Goal: Transaction & Acquisition: Purchase product/service

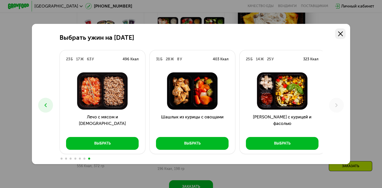
click at [340, 34] on icon at bounding box center [340, 33] width 5 height 5
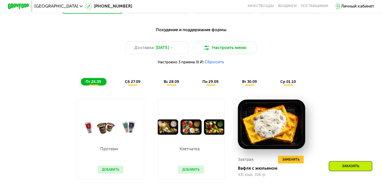
scroll to position [373, 0]
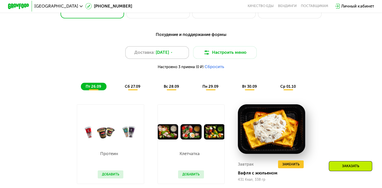
click at [165, 55] on span "[DATE]" at bounding box center [162, 52] width 13 height 6
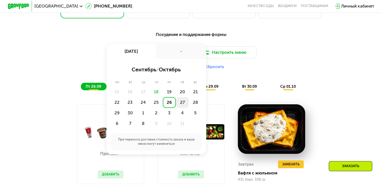
click at [182, 104] on div "27" at bounding box center [182, 102] width 13 height 11
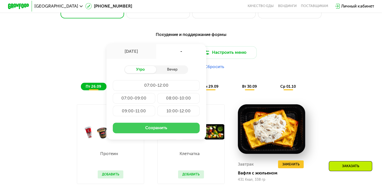
click at [165, 132] on button "Сохранить" at bounding box center [156, 127] width 87 height 11
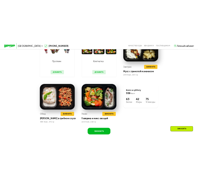
scroll to position [481, 0]
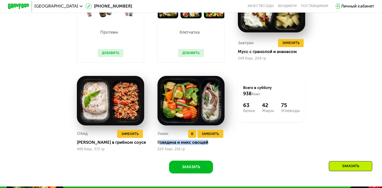
drag, startPoint x: 158, startPoint y: 146, endPoint x: 209, endPoint y: 147, distance: 51.5
click at [210, 145] on div "Говядина и микс овощей" at bounding box center [192, 142] width 71 height 5
click at [161, 145] on div "Говядина и микс овощей" at bounding box center [192, 142] width 71 height 5
drag, startPoint x: 156, startPoint y: 146, endPoint x: 209, endPoint y: 149, distance: 52.8
click at [209, 149] on div "Ужин Удалить Ужин Заменить Заменить Ужин Говядина и микс овощей 220 Ккал, 216 гр" at bounding box center [191, 113] width 80 height 89
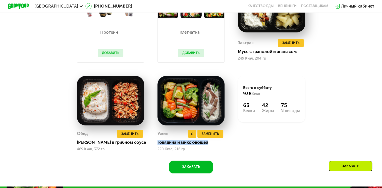
copy div "Говядина и микс овощей"
click at [207, 136] on span "Заменить" at bounding box center [210, 133] width 17 height 5
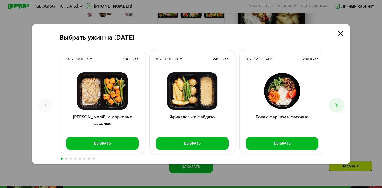
click at [336, 109] on button at bounding box center [336, 105] width 15 height 15
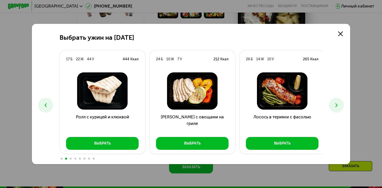
click at [336, 109] on button at bounding box center [336, 105] width 15 height 15
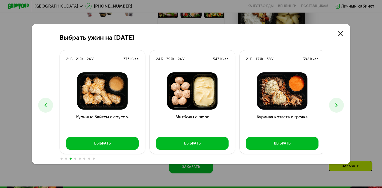
click at [338, 110] on button at bounding box center [336, 105] width 15 height 15
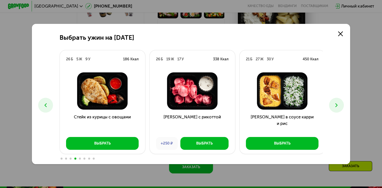
click at [338, 110] on button at bounding box center [336, 105] width 15 height 15
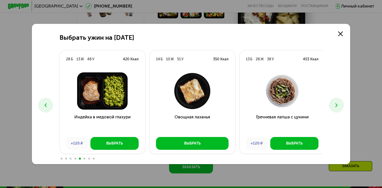
click at [338, 110] on button at bounding box center [336, 105] width 15 height 15
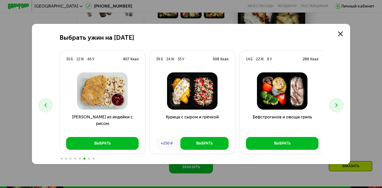
click at [338, 110] on button at bounding box center [336, 105] width 15 height 15
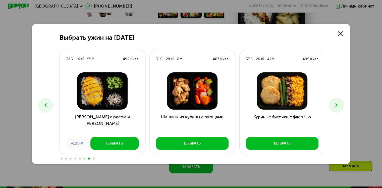
click at [338, 110] on button at bounding box center [336, 105] width 15 height 15
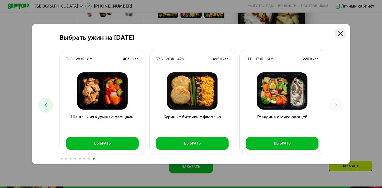
click at [339, 33] on icon at bounding box center [340, 33] width 5 height 5
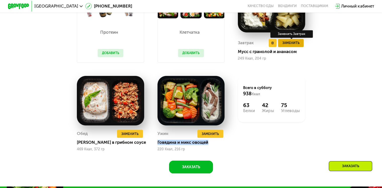
click at [282, 47] on button "Заменить" at bounding box center [291, 43] width 26 height 8
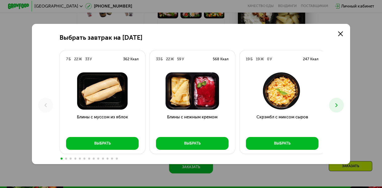
click at [337, 104] on use at bounding box center [336, 105] width 2 height 4
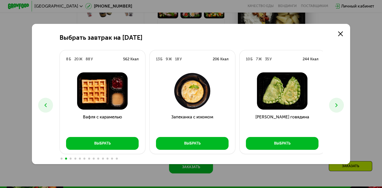
click at [337, 104] on use at bounding box center [336, 105] width 2 height 4
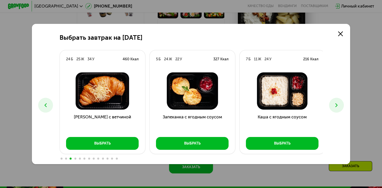
click at [337, 104] on use at bounding box center [336, 105] width 2 height 4
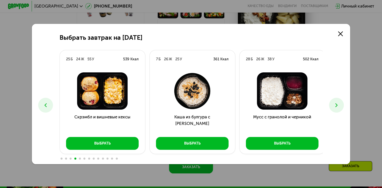
click at [337, 104] on use at bounding box center [336, 105] width 2 height 4
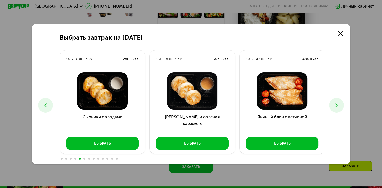
click at [337, 104] on use at bounding box center [336, 105] width 2 height 4
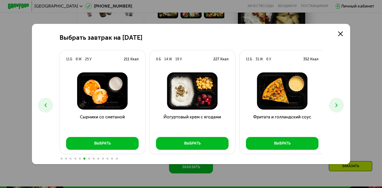
click at [337, 104] on use at bounding box center [336, 105] width 2 height 4
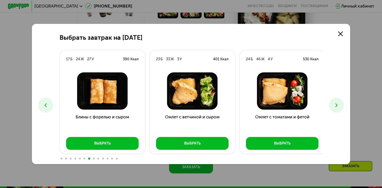
click at [337, 104] on use at bounding box center [336, 105] width 2 height 4
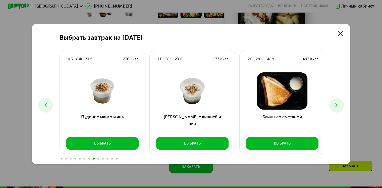
click at [337, 104] on use at bounding box center [336, 105] width 2 height 4
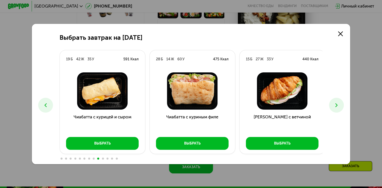
click at [337, 104] on use at bounding box center [336, 105] width 2 height 4
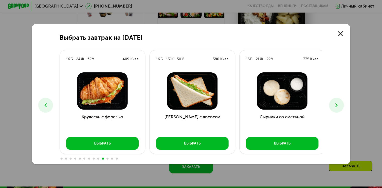
click at [337, 104] on use at bounding box center [336, 105] width 2 height 4
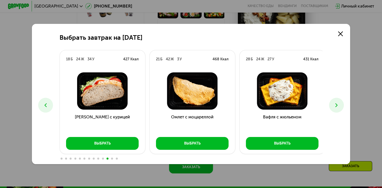
click at [337, 104] on use at bounding box center [336, 105] width 2 height 4
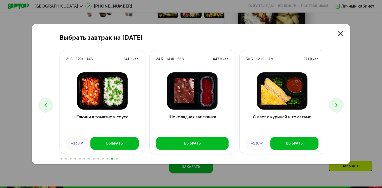
click at [337, 104] on use at bounding box center [336, 105] width 2 height 4
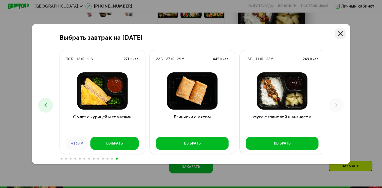
click at [342, 35] on icon at bounding box center [340, 33] width 5 height 5
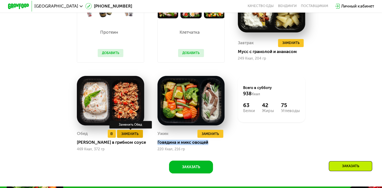
click at [125, 136] on span "Заменить" at bounding box center [129, 133] width 17 height 5
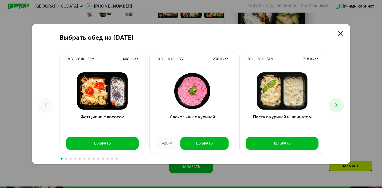
click at [339, 106] on icon at bounding box center [336, 105] width 6 height 6
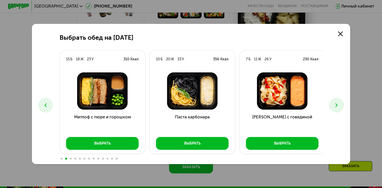
click at [339, 106] on icon at bounding box center [336, 105] width 6 height 6
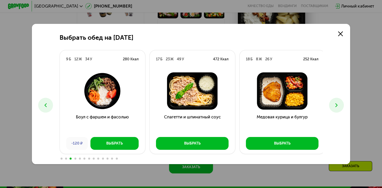
click at [339, 106] on icon at bounding box center [336, 105] width 6 height 6
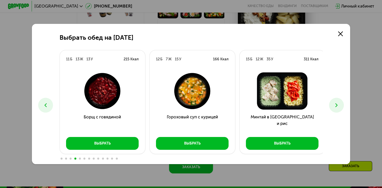
click at [339, 106] on icon at bounding box center [336, 105] width 6 height 6
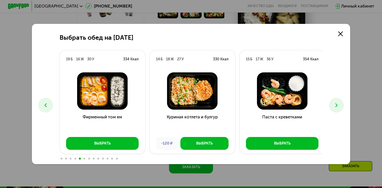
click at [339, 106] on icon at bounding box center [336, 105] width 6 height 6
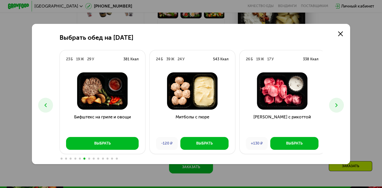
click at [339, 106] on icon at bounding box center [336, 105] width 6 height 6
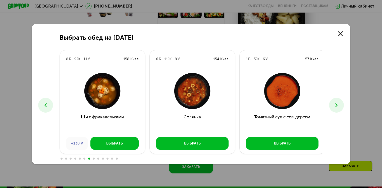
click at [339, 106] on icon at bounding box center [336, 105] width 6 height 6
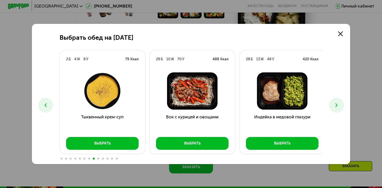
click at [339, 106] on icon at bounding box center [336, 105] width 6 height 6
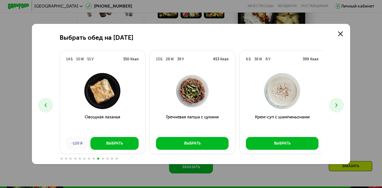
click at [339, 106] on icon at bounding box center [336, 105] width 6 height 6
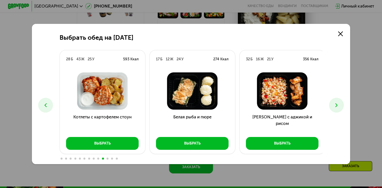
click at [339, 106] on icon at bounding box center [336, 105] width 6 height 6
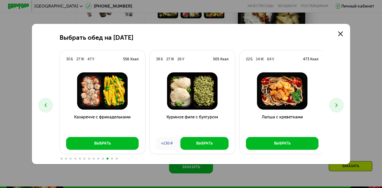
click at [339, 106] on icon at bounding box center [336, 105] width 6 height 6
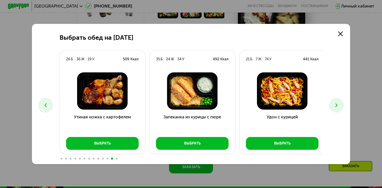
click at [339, 106] on icon at bounding box center [336, 105] width 6 height 6
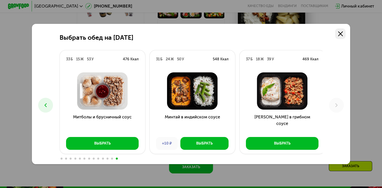
click at [341, 32] on icon at bounding box center [340, 33] width 5 height 5
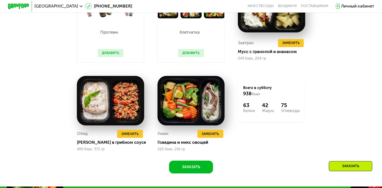
click at [348, 74] on div "Похудение и поддержание формы Доставка: [DATE] Настроить меню сб 27.09 вс 28.09…" at bounding box center [191, 46] width 327 height 253
click at [38, 119] on div "Похудение и поддержание формы Доставка: [DATE] Настроить меню сб 27.09 вс 28.09…" at bounding box center [191, 46] width 327 height 253
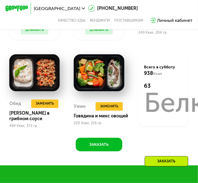
scroll to position [530, 0]
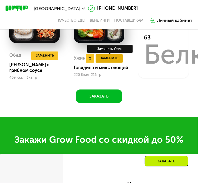
click at [109, 61] on span "Заменить" at bounding box center [109, 58] width 18 height 6
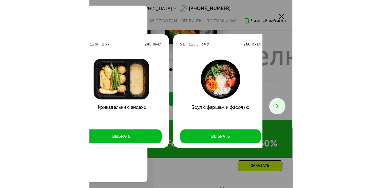
scroll to position [0, 148]
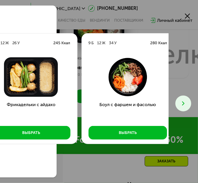
click at [183, 101] on use at bounding box center [183, 103] width 2 height 4
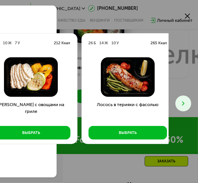
click at [183, 101] on use at bounding box center [183, 103] width 2 height 4
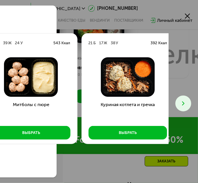
click at [183, 101] on use at bounding box center [183, 103] width 2 height 4
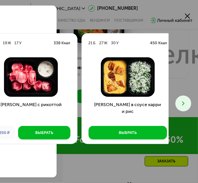
click at [183, 101] on use at bounding box center [183, 103] width 2 height 4
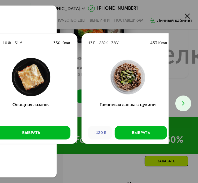
click at [183, 101] on use at bounding box center [183, 103] width 2 height 4
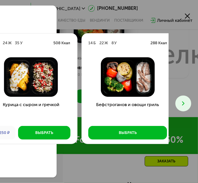
click at [183, 101] on use at bounding box center [183, 103] width 2 height 4
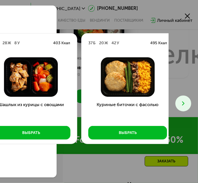
click at [183, 101] on use at bounding box center [183, 103] width 2 height 4
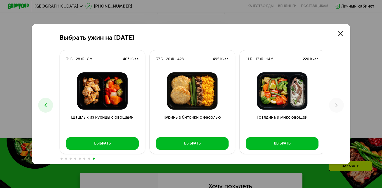
scroll to position [481, 0]
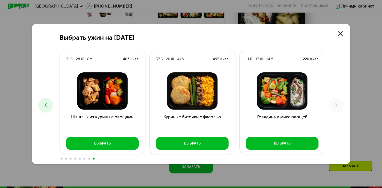
click at [47, 104] on button at bounding box center [45, 105] width 15 height 15
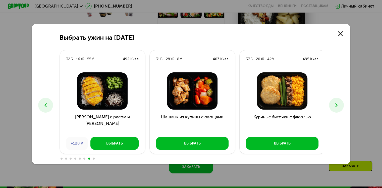
click at [47, 104] on button at bounding box center [45, 105] width 15 height 15
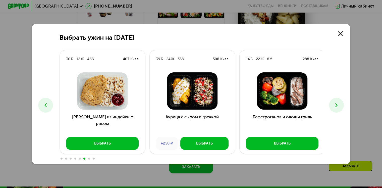
click at [47, 104] on button at bounding box center [45, 105] width 15 height 15
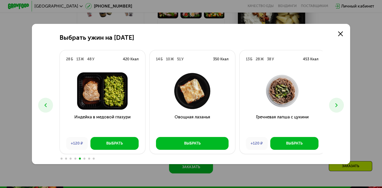
click at [47, 104] on button at bounding box center [45, 105] width 15 height 15
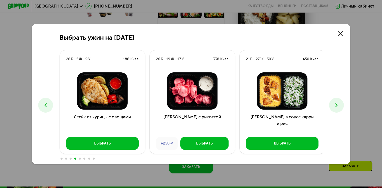
click at [47, 104] on button at bounding box center [45, 105] width 15 height 15
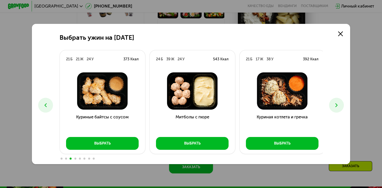
click at [47, 104] on button at bounding box center [45, 105] width 15 height 15
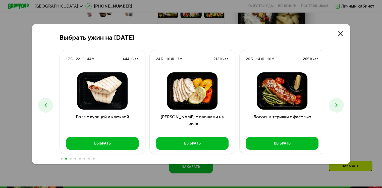
click at [47, 104] on button at bounding box center [45, 105] width 15 height 15
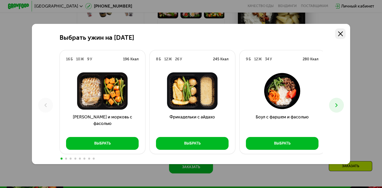
click at [343, 30] on link at bounding box center [340, 33] width 11 height 11
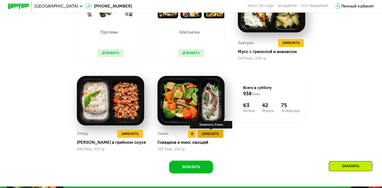
click at [213, 136] on span "Заменить" at bounding box center [210, 133] width 17 height 5
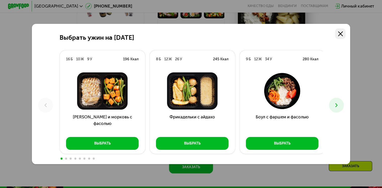
click at [341, 32] on use at bounding box center [340, 33] width 5 height 5
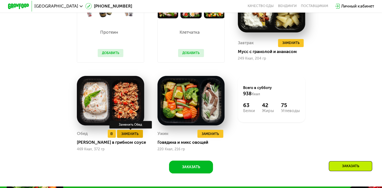
click at [136, 136] on span "Заменить" at bounding box center [129, 133] width 17 height 5
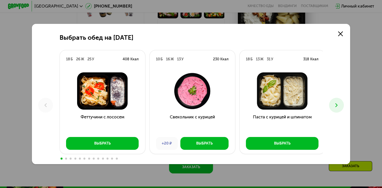
click at [339, 109] on button at bounding box center [336, 105] width 15 height 15
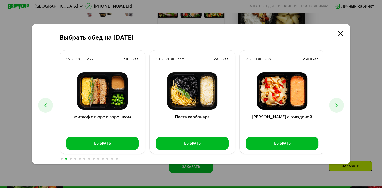
click at [339, 109] on button at bounding box center [336, 105] width 15 height 15
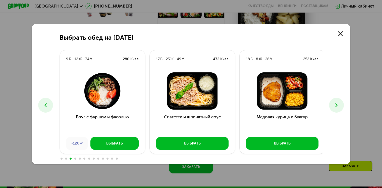
click at [339, 109] on button at bounding box center [336, 105] width 15 height 15
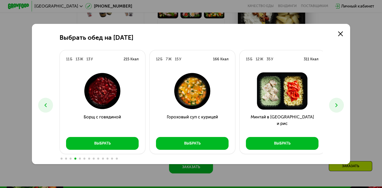
click at [339, 109] on button at bounding box center [336, 105] width 15 height 15
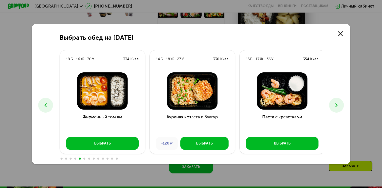
click at [46, 105] on icon at bounding box center [45, 105] width 6 height 6
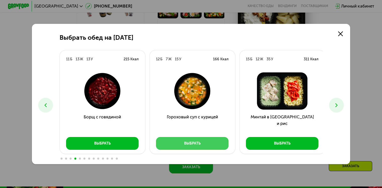
click at [183, 147] on button "Выбрать" at bounding box center [192, 143] width 73 height 13
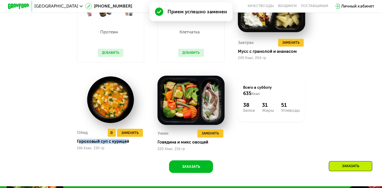
drag, startPoint x: 77, startPoint y: 146, endPoint x: 128, endPoint y: 149, distance: 51.5
click at [128, 149] on div "Обед Удалить Обед Заменить Заменить Обед Гороховый суп с курицей 166 Ккал, 330 …" at bounding box center [110, 139] width 67 height 23
click at [77, 144] on div "Гороховый суп с курицей" at bounding box center [112, 141] width 71 height 5
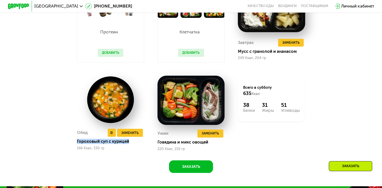
drag, startPoint x: 76, startPoint y: 145, endPoint x: 131, endPoint y: 147, distance: 55.0
click at [131, 144] on div "Гороховый суп с курицей" at bounding box center [112, 141] width 71 height 5
copy div "Гороховый суп с курицей"
click at [294, 45] on span "Заменить" at bounding box center [290, 42] width 17 height 5
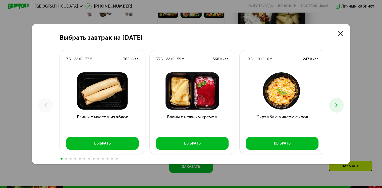
click at [333, 107] on button at bounding box center [336, 105] width 15 height 15
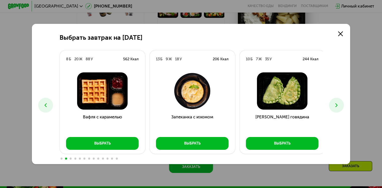
click at [333, 107] on button at bounding box center [336, 105] width 15 height 15
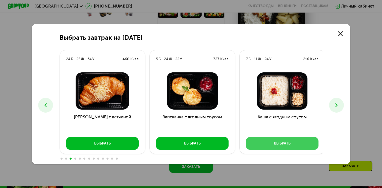
click at [295, 146] on button "Выбрать" at bounding box center [282, 143] width 73 height 13
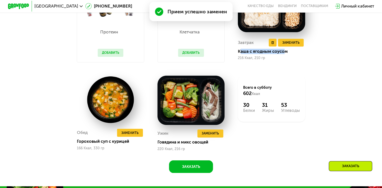
drag, startPoint x: 239, startPoint y: 55, endPoint x: 286, endPoint y: 54, distance: 46.9
click at [287, 54] on div "Каша с ягодным соусом" at bounding box center [273, 51] width 71 height 5
click at [237, 55] on div "Завтрак Удалить Завтрак Заменить Заменить Завтрак [PERSON_NAME] с ягодным соусо…" at bounding box center [271, 22] width 80 height 93
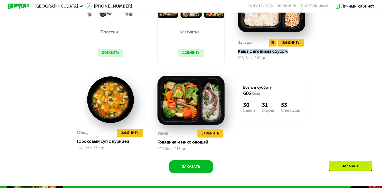
drag, startPoint x: 238, startPoint y: 53, endPoint x: 288, endPoint y: 54, distance: 50.2
click at [288, 54] on div "Каша с ягодным соусом" at bounding box center [273, 51] width 71 height 5
copy div "Каша с ягодным соусом"
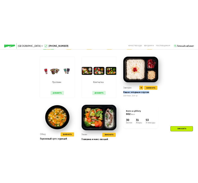
scroll to position [449, 0]
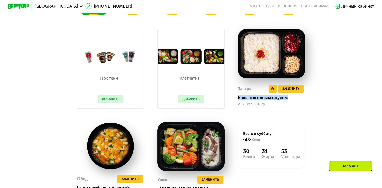
click at [266, 53] on img at bounding box center [271, 53] width 67 height 49
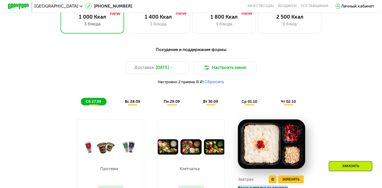
scroll to position [356, 0]
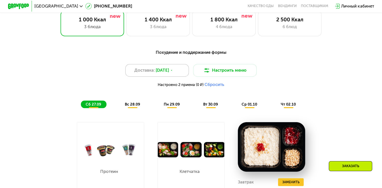
click at [176, 77] on div "Доставка: [DATE]" at bounding box center [157, 70] width 64 height 13
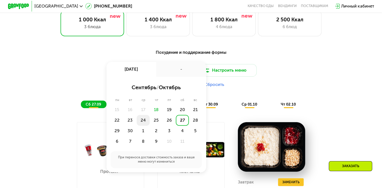
click at [142, 122] on div "24" at bounding box center [143, 120] width 13 height 11
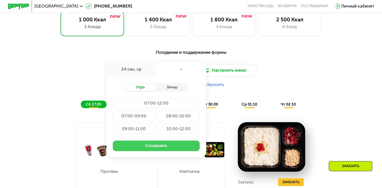
click at [151, 151] on button "Сохранить" at bounding box center [156, 145] width 87 height 11
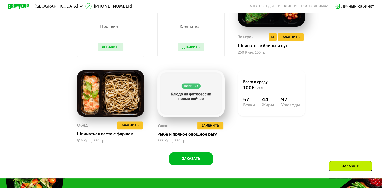
scroll to position [500, 0]
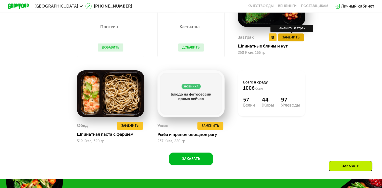
click at [293, 40] on span "Заменить" at bounding box center [290, 37] width 17 height 5
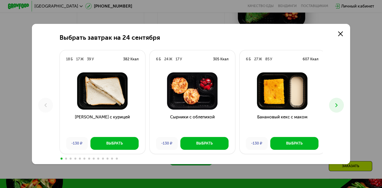
click at [338, 104] on icon at bounding box center [336, 105] width 6 height 6
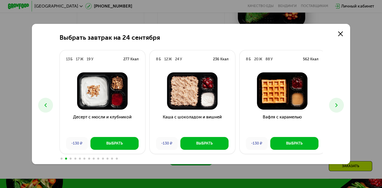
click at [338, 104] on icon at bounding box center [336, 105] width 6 height 6
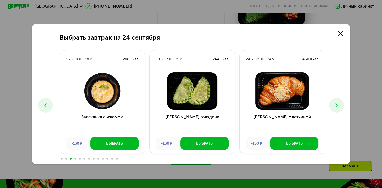
click at [338, 104] on icon at bounding box center [336, 105] width 6 height 6
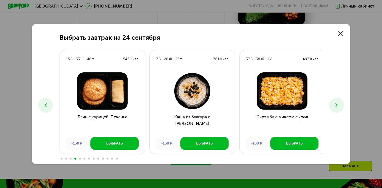
click at [338, 104] on icon at bounding box center [336, 105] width 6 height 6
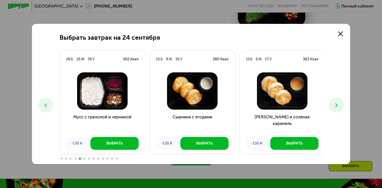
click at [338, 104] on icon at bounding box center [336, 105] width 6 height 6
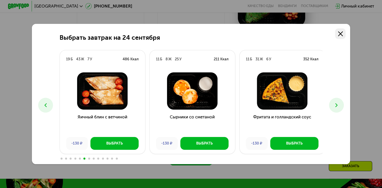
click at [342, 32] on icon at bounding box center [340, 33] width 5 height 5
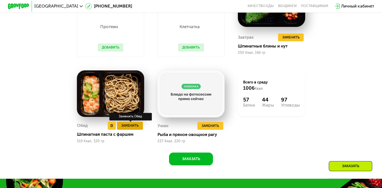
click at [135, 128] on span "Заменить" at bounding box center [129, 125] width 17 height 5
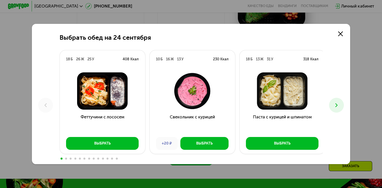
click at [338, 107] on icon at bounding box center [336, 105] width 6 height 6
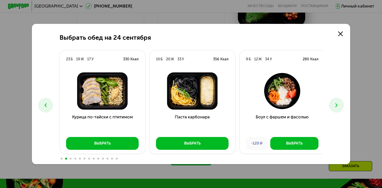
click at [338, 107] on icon at bounding box center [336, 105] width 6 height 6
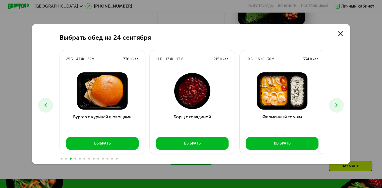
click at [338, 107] on icon at bounding box center [336, 105] width 6 height 6
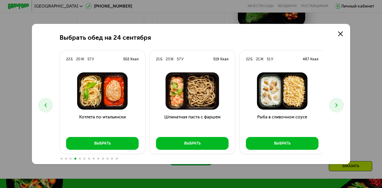
click at [338, 107] on icon at bounding box center [336, 105] width 6 height 6
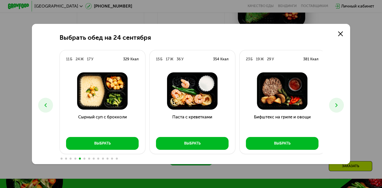
click at [338, 107] on icon at bounding box center [336, 105] width 6 height 6
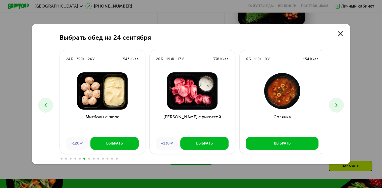
click at [338, 107] on icon at bounding box center [336, 105] width 6 height 6
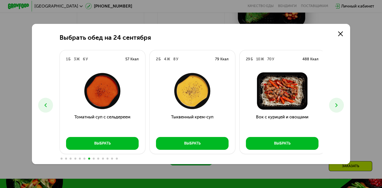
click at [338, 107] on icon at bounding box center [336, 105] width 6 height 6
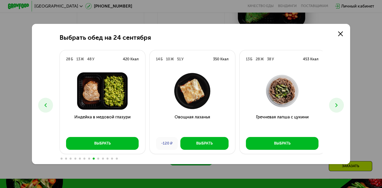
click at [338, 107] on icon at bounding box center [336, 105] width 6 height 6
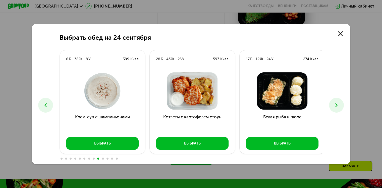
click at [338, 107] on icon at bounding box center [336, 105] width 6 height 6
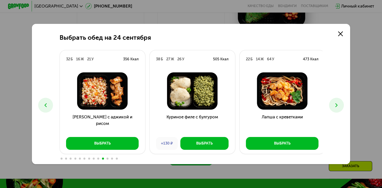
click at [338, 107] on icon at bounding box center [336, 105] width 6 height 6
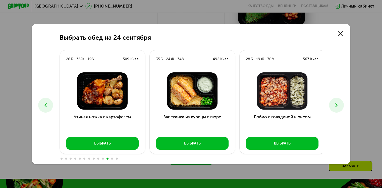
click at [338, 107] on icon at bounding box center [336, 105] width 6 height 6
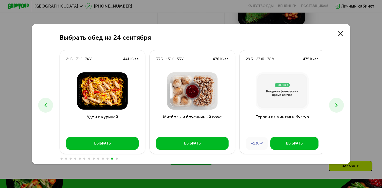
click at [338, 107] on icon at bounding box center [336, 105] width 6 height 6
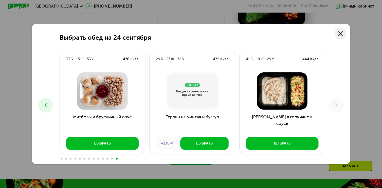
click at [343, 32] on use at bounding box center [340, 33] width 5 height 5
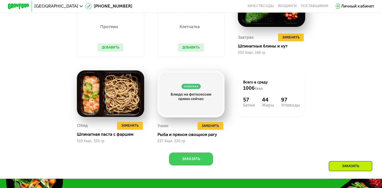
click at [193, 164] on button "Заказать" at bounding box center [191, 158] width 44 height 13
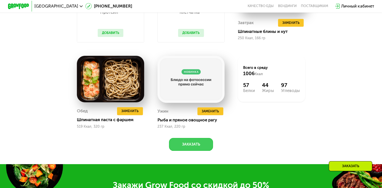
scroll to position [508, 0]
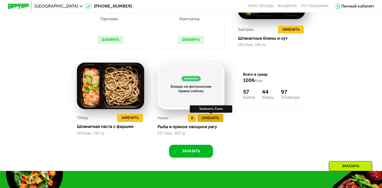
click at [209, 120] on span "Заменить" at bounding box center [210, 117] width 17 height 5
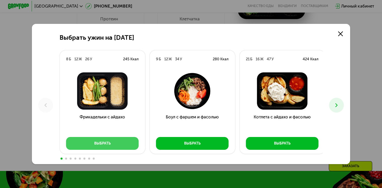
click at [123, 141] on button "Выбрать" at bounding box center [102, 143] width 73 height 13
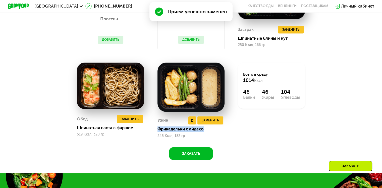
drag, startPoint x: 157, startPoint y: 133, endPoint x: 209, endPoint y: 137, distance: 52.1
click at [209, 137] on div "Ужин Удалить Ужин Заменить Заменить Ужин Фрикадельки с айдахо 245 Ккал, 182 гр" at bounding box center [190, 127] width 67 height 22
copy div "Фрикадельки с айдахо"
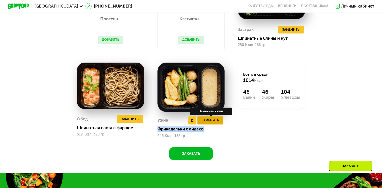
click at [216, 123] on span "Заменить" at bounding box center [210, 119] width 17 height 5
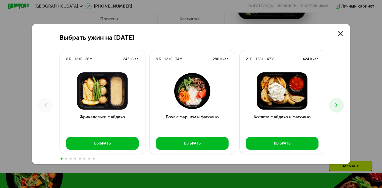
click at [338, 107] on icon at bounding box center [336, 105] width 6 height 6
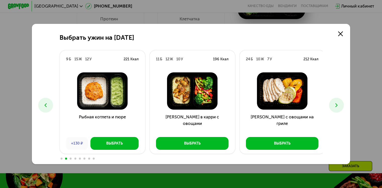
click at [338, 107] on icon at bounding box center [336, 105] width 6 height 6
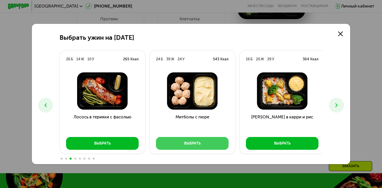
click at [211, 143] on button "Выбрать" at bounding box center [192, 143] width 73 height 13
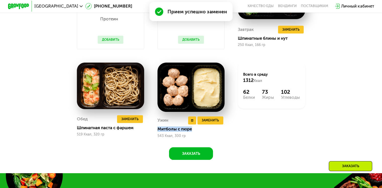
drag, startPoint x: 157, startPoint y: 132, endPoint x: 191, endPoint y: 133, distance: 34.6
click at [191, 132] on div "Митболы с пюре" at bounding box center [192, 128] width 71 height 5
copy div "Митболы с пюре"
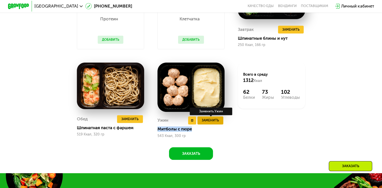
click at [217, 123] on span "Заменить" at bounding box center [210, 119] width 17 height 5
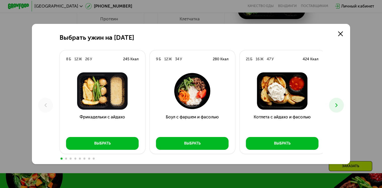
click at [337, 104] on use at bounding box center [336, 105] width 2 height 4
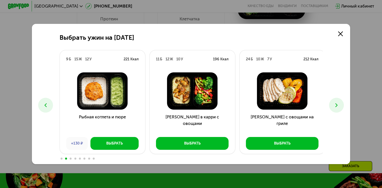
click at [337, 104] on use at bounding box center [336, 105] width 2 height 4
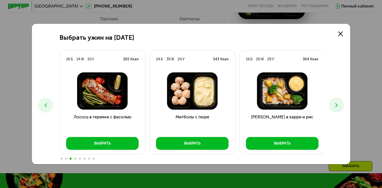
click at [337, 104] on use at bounding box center [336, 105] width 2 height 4
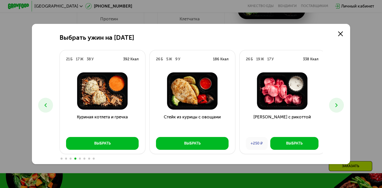
click at [337, 104] on use at bounding box center [336, 105] width 2 height 4
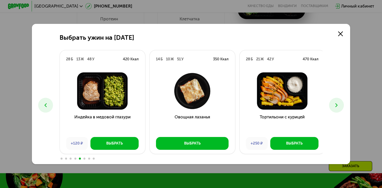
click at [337, 104] on use at bounding box center [336, 105] width 2 height 4
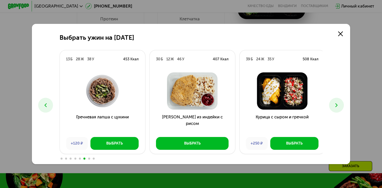
click at [337, 104] on use at bounding box center [336, 105] width 2 height 4
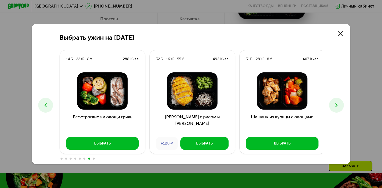
click at [337, 104] on use at bounding box center [336, 105] width 2 height 4
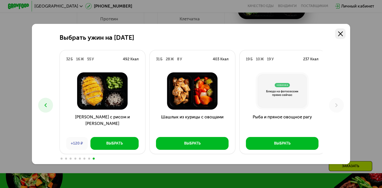
click at [341, 35] on icon at bounding box center [340, 33] width 5 height 5
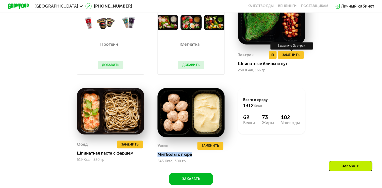
scroll to position [482, 0]
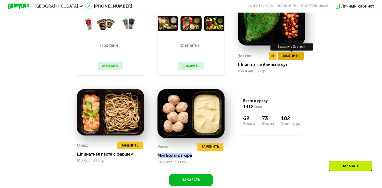
click at [292, 58] on span "Заменить" at bounding box center [290, 55] width 17 height 5
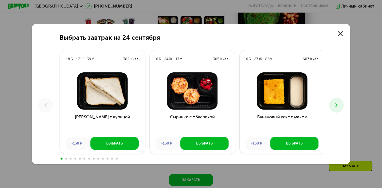
click at [338, 105] on icon at bounding box center [336, 105] width 6 height 6
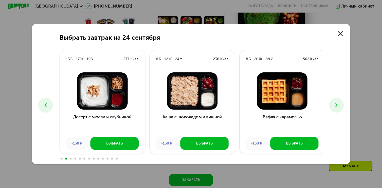
click at [338, 105] on icon at bounding box center [336, 105] width 6 height 6
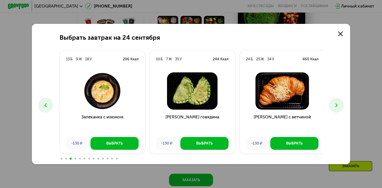
click at [338, 105] on icon at bounding box center [336, 105] width 6 height 6
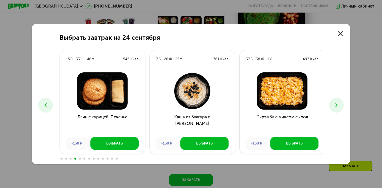
click at [338, 105] on icon at bounding box center [336, 105] width 6 height 6
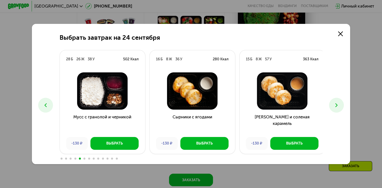
click at [338, 105] on icon at bounding box center [336, 105] width 6 height 6
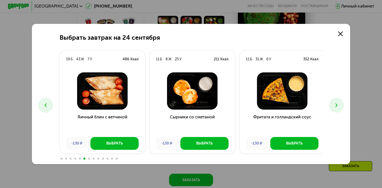
click at [338, 105] on icon at bounding box center [336, 105] width 6 height 6
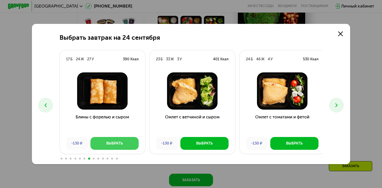
click at [124, 144] on button "Выбрать" at bounding box center [114, 143] width 48 height 13
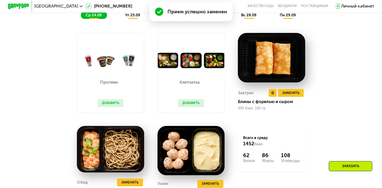
scroll to position [444, 0]
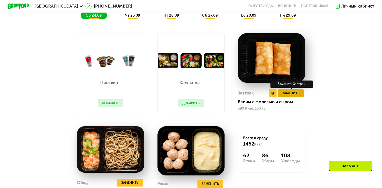
click at [292, 96] on span "Заменить" at bounding box center [290, 92] width 17 height 5
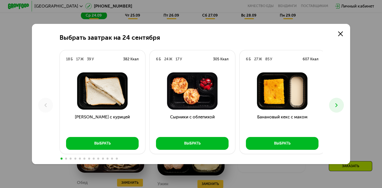
click at [336, 106] on icon at bounding box center [336, 105] width 6 height 6
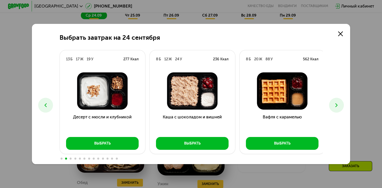
click at [336, 106] on icon at bounding box center [336, 105] width 6 height 6
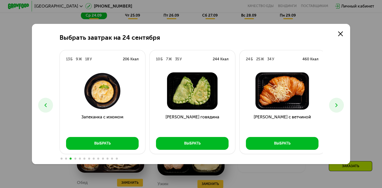
click at [336, 106] on icon at bounding box center [336, 105] width 6 height 6
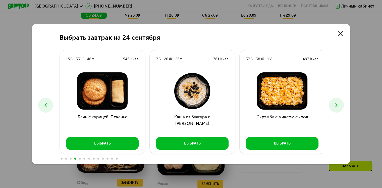
click at [336, 106] on icon at bounding box center [336, 105] width 6 height 6
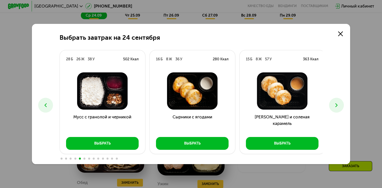
click at [336, 106] on icon at bounding box center [336, 105] width 6 height 6
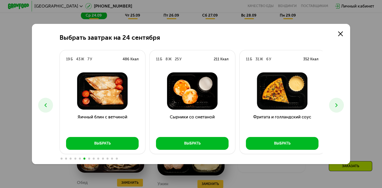
click at [336, 106] on icon at bounding box center [336, 105] width 6 height 6
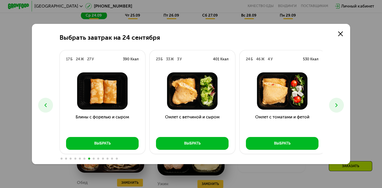
click at [336, 106] on icon at bounding box center [336, 105] width 6 height 6
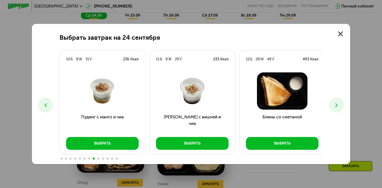
click at [336, 106] on icon at bounding box center [336, 105] width 6 height 6
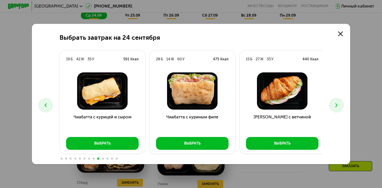
click at [336, 106] on icon at bounding box center [336, 105] width 6 height 6
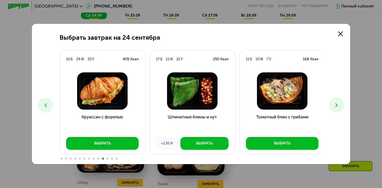
click at [336, 106] on icon at bounding box center [336, 105] width 6 height 6
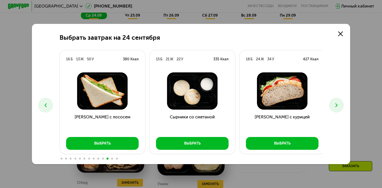
click at [336, 106] on icon at bounding box center [336, 105] width 6 height 6
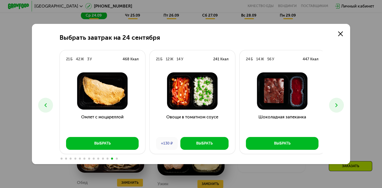
click at [336, 106] on icon at bounding box center [336, 105] width 6 height 6
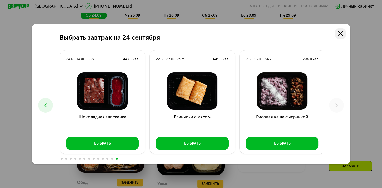
click at [340, 35] on icon at bounding box center [340, 33] width 5 height 5
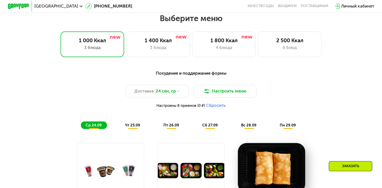
scroll to position [332, 0]
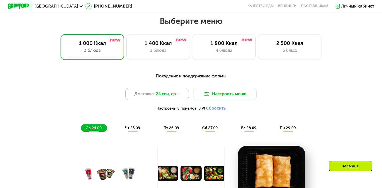
click at [158, 96] on span "24 сен, ср" at bounding box center [166, 94] width 20 height 6
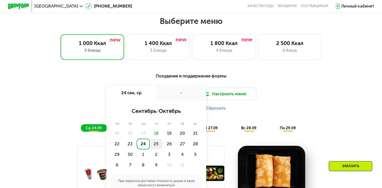
click at [156, 145] on div "25" at bounding box center [156, 143] width 13 height 11
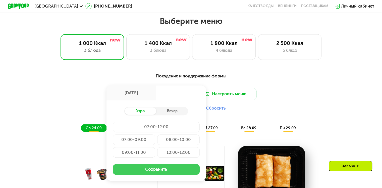
click at [160, 173] on button "Сохранить" at bounding box center [156, 169] width 87 height 11
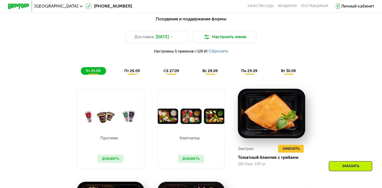
scroll to position [390, 0]
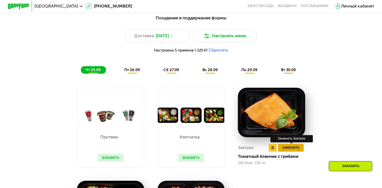
click at [298, 150] on span "Заменить" at bounding box center [290, 147] width 17 height 5
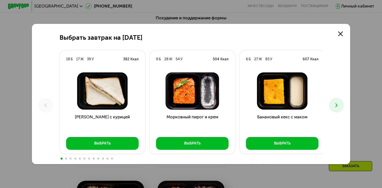
click at [337, 101] on button at bounding box center [336, 105] width 15 height 15
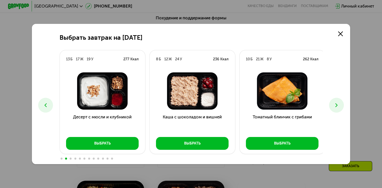
click at [337, 101] on button at bounding box center [336, 105] width 15 height 15
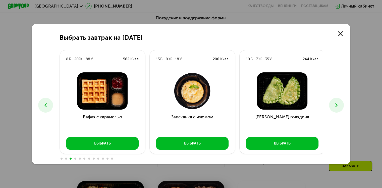
click at [337, 101] on button at bounding box center [336, 105] width 15 height 15
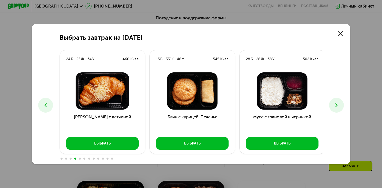
click at [337, 101] on button at bounding box center [336, 105] width 15 height 15
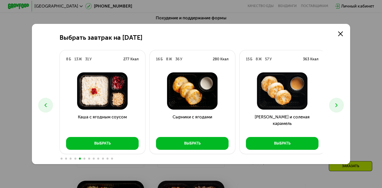
click at [337, 101] on button at bounding box center [336, 105] width 15 height 15
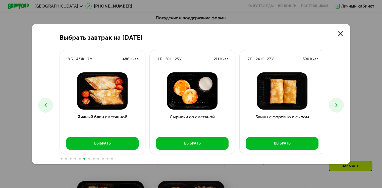
click at [337, 101] on button at bounding box center [336, 105] width 15 height 15
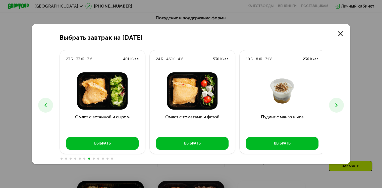
click at [337, 101] on button at bounding box center [336, 105] width 15 height 15
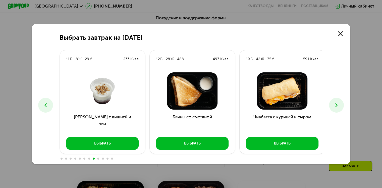
click at [337, 101] on button at bounding box center [336, 105] width 15 height 15
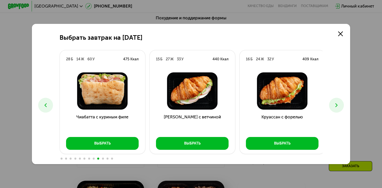
click at [337, 101] on button at bounding box center [336, 105] width 15 height 15
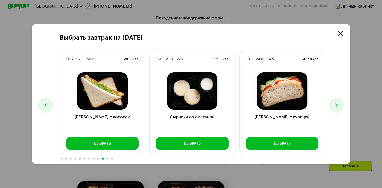
click at [337, 101] on button at bounding box center [336, 105] width 15 height 15
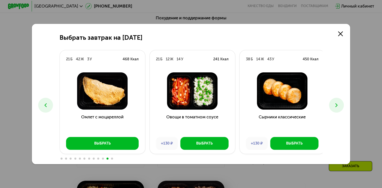
click at [337, 101] on button at bounding box center [336, 105] width 15 height 15
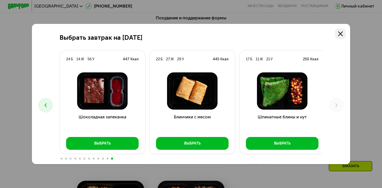
click at [341, 34] on use at bounding box center [340, 33] width 5 height 5
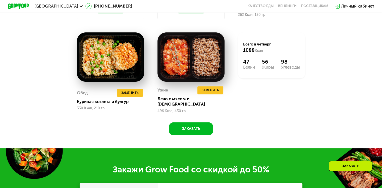
scroll to position [539, 0]
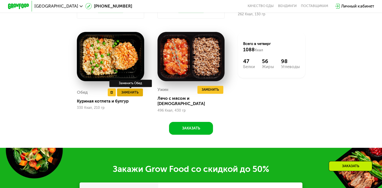
click at [138, 91] on button "Заменить" at bounding box center [130, 92] width 26 height 8
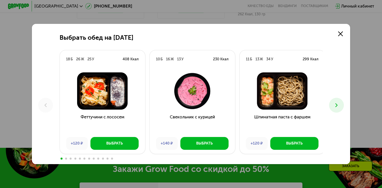
click at [337, 107] on icon at bounding box center [336, 105] width 6 height 6
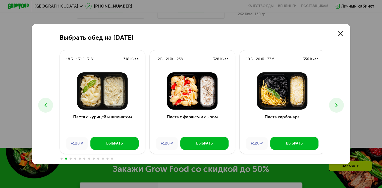
click at [337, 107] on icon at bounding box center [336, 105] width 6 height 6
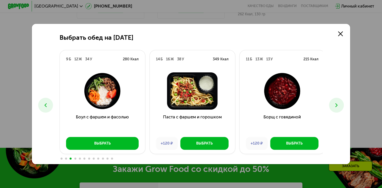
click at [337, 107] on icon at bounding box center [336, 105] width 6 height 6
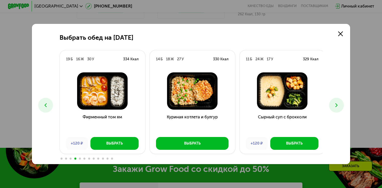
click at [337, 107] on icon at bounding box center [336, 105] width 6 height 6
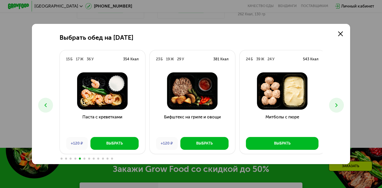
click at [337, 107] on icon at bounding box center [336, 105] width 6 height 6
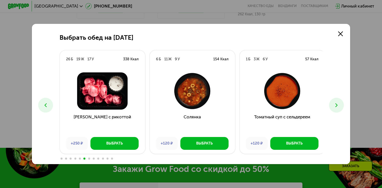
click at [337, 107] on icon at bounding box center [336, 105] width 6 height 6
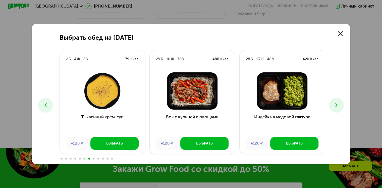
click at [337, 107] on icon at bounding box center [336, 105] width 6 height 6
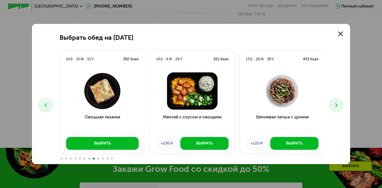
click at [337, 107] on icon at bounding box center [336, 105] width 6 height 6
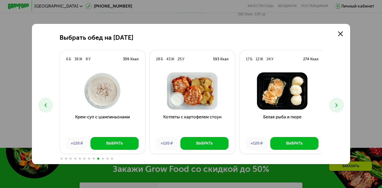
click at [337, 107] on icon at bounding box center [336, 105] width 6 height 6
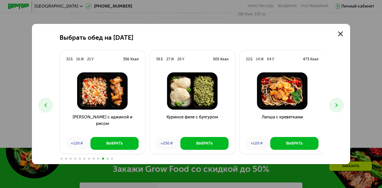
click at [337, 107] on icon at bounding box center [336, 105] width 6 height 6
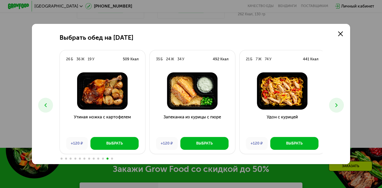
click at [337, 107] on icon at bounding box center [336, 105] width 6 height 6
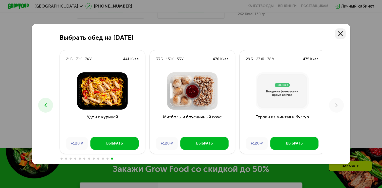
click at [342, 32] on use at bounding box center [340, 33] width 5 height 5
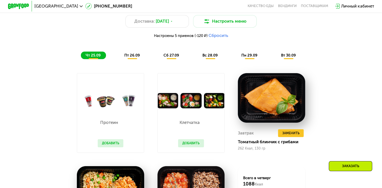
scroll to position [296, 0]
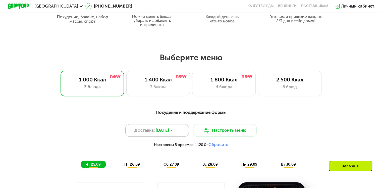
click at [155, 134] on div "Доставка: [DATE]" at bounding box center [157, 130] width 64 height 13
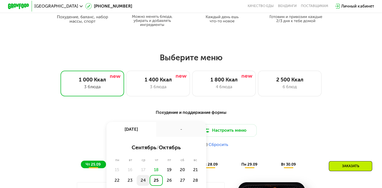
click at [145, 181] on div "24" at bounding box center [143, 180] width 13 height 11
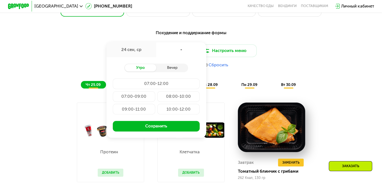
scroll to position [377, 0]
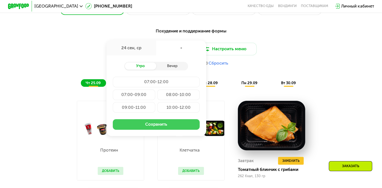
click at [167, 128] on button "Сохранить" at bounding box center [156, 124] width 87 height 11
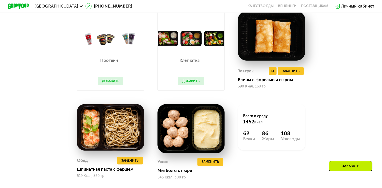
scroll to position [469, 0]
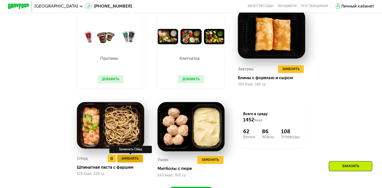
click at [136, 161] on span "Заменить" at bounding box center [129, 158] width 17 height 5
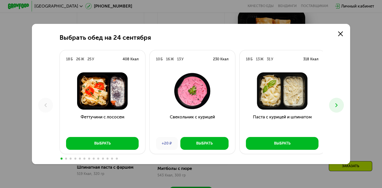
click at [339, 108] on icon at bounding box center [336, 105] width 6 height 6
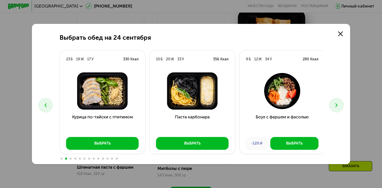
click at [339, 108] on icon at bounding box center [336, 105] width 6 height 6
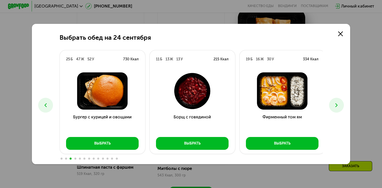
click at [339, 108] on icon at bounding box center [336, 105] width 6 height 6
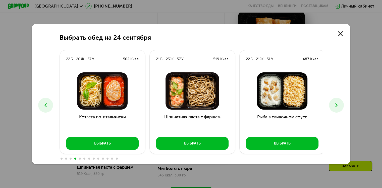
click at [339, 108] on icon at bounding box center [336, 105] width 6 height 6
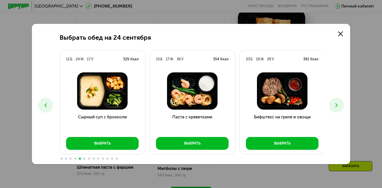
click at [339, 108] on icon at bounding box center [336, 105] width 6 height 6
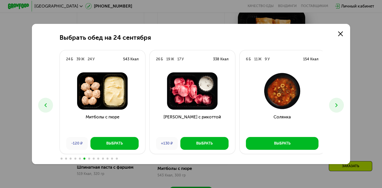
click at [339, 108] on icon at bounding box center [336, 105] width 6 height 6
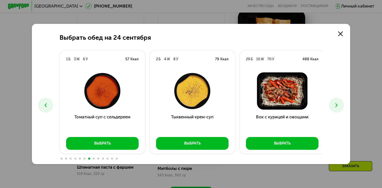
click at [339, 108] on icon at bounding box center [336, 105] width 6 height 6
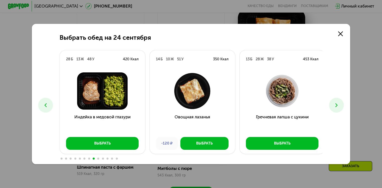
click at [339, 108] on icon at bounding box center [336, 105] width 6 height 6
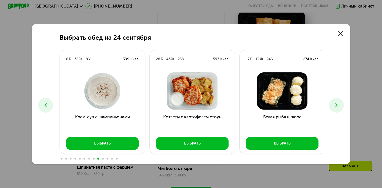
click at [339, 108] on icon at bounding box center [336, 105] width 6 height 6
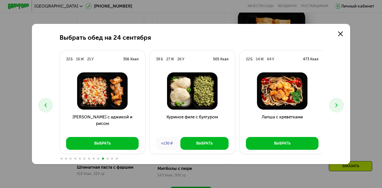
click at [339, 108] on icon at bounding box center [336, 105] width 6 height 6
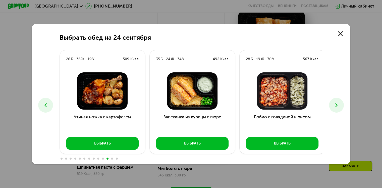
click at [339, 108] on icon at bounding box center [336, 105] width 6 height 6
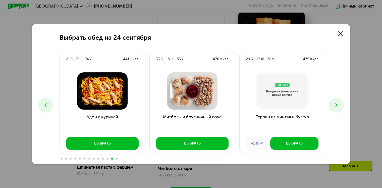
click at [339, 108] on icon at bounding box center [336, 105] width 6 height 6
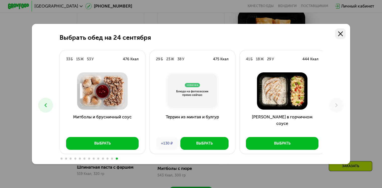
click at [342, 33] on icon at bounding box center [340, 33] width 5 height 5
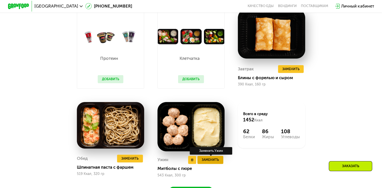
click at [220, 164] on button "Заменить" at bounding box center [210, 160] width 26 height 8
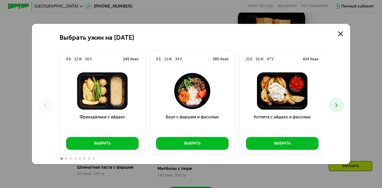
click at [332, 104] on button at bounding box center [336, 105] width 15 height 15
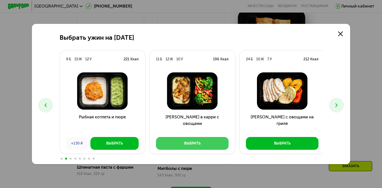
click at [203, 146] on button "Выбрать" at bounding box center [192, 143] width 73 height 13
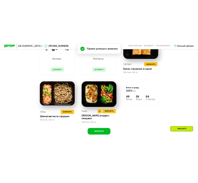
scroll to position [497, 0]
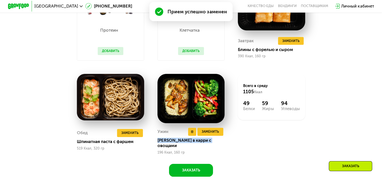
drag, startPoint x: 157, startPoint y: 145, endPoint x: 214, endPoint y: 146, distance: 57.3
click at [214, 146] on div "[PERSON_NAME] в карри с овощами" at bounding box center [192, 143] width 71 height 11
copy div "[PERSON_NAME] в карри с овощами"
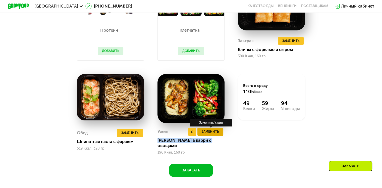
click at [211, 134] on span "Заменить" at bounding box center [210, 131] width 17 height 5
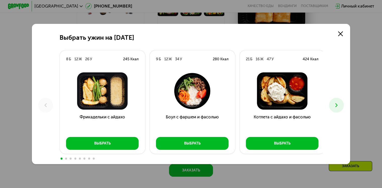
click at [338, 103] on icon at bounding box center [336, 105] width 6 height 6
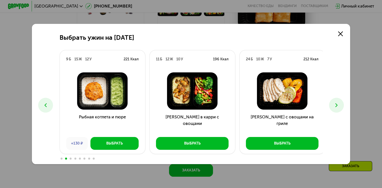
click at [338, 103] on icon at bounding box center [336, 105] width 6 height 6
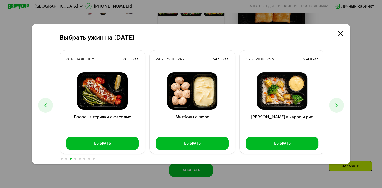
click at [338, 103] on icon at bounding box center [336, 105] width 6 height 6
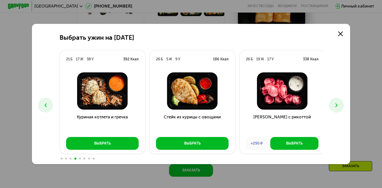
click at [338, 103] on icon at bounding box center [336, 105] width 6 height 6
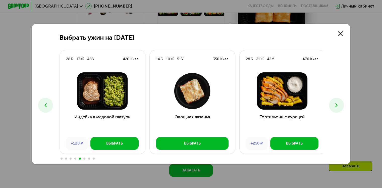
click at [338, 103] on icon at bounding box center [336, 105] width 6 height 6
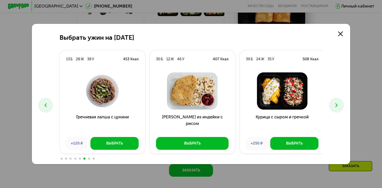
click at [338, 103] on icon at bounding box center [336, 105] width 6 height 6
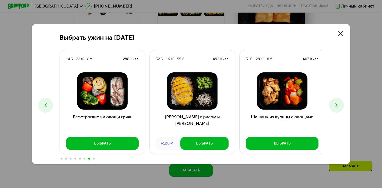
click at [338, 103] on icon at bounding box center [336, 105] width 6 height 6
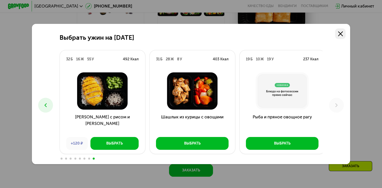
click at [340, 34] on icon at bounding box center [340, 33] width 5 height 5
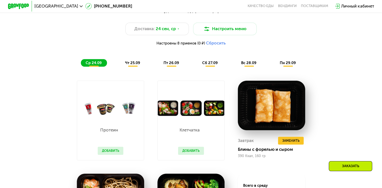
scroll to position [398, 0]
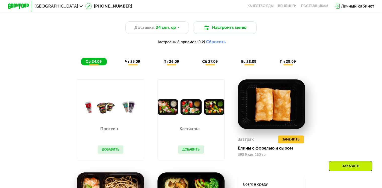
click at [193, 153] on button "Добавить" at bounding box center [191, 149] width 26 height 8
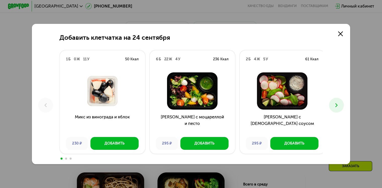
click at [338, 109] on button at bounding box center [336, 105] width 15 height 15
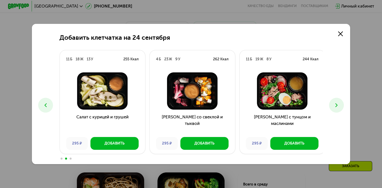
click at [338, 109] on button at bounding box center [336, 105] width 15 height 15
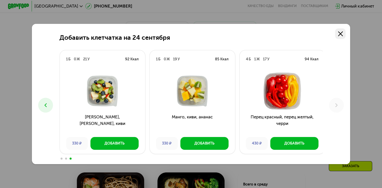
click at [341, 33] on use at bounding box center [340, 33] width 5 height 5
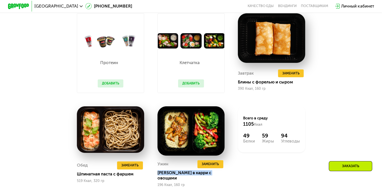
scroll to position [470, 0]
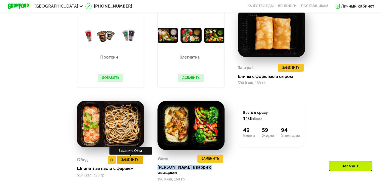
click at [134, 162] on span "Заменить" at bounding box center [129, 159] width 17 height 5
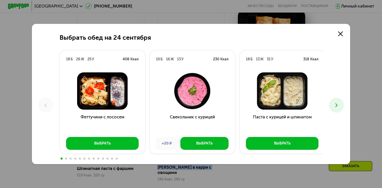
click at [336, 106] on icon at bounding box center [336, 105] width 6 height 6
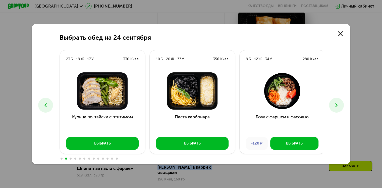
click at [336, 106] on icon at bounding box center [336, 105] width 6 height 6
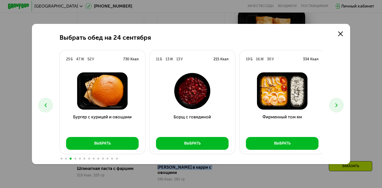
click at [336, 106] on icon at bounding box center [336, 105] width 6 height 6
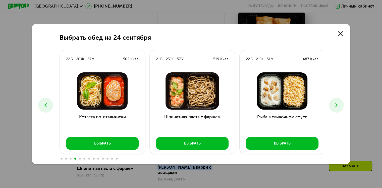
click at [336, 106] on icon at bounding box center [336, 105] width 6 height 6
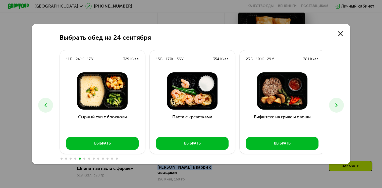
click at [336, 106] on icon at bounding box center [336, 105] width 6 height 6
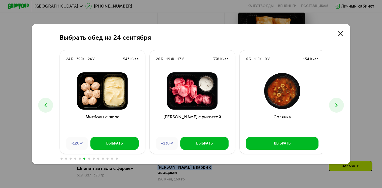
click at [336, 106] on icon at bounding box center [336, 105] width 6 height 6
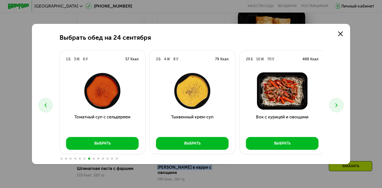
click at [336, 106] on icon at bounding box center [336, 105] width 6 height 6
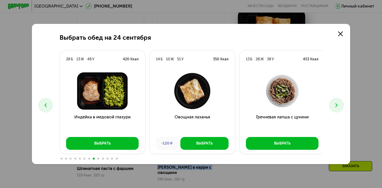
click at [336, 106] on icon at bounding box center [336, 105] width 6 height 6
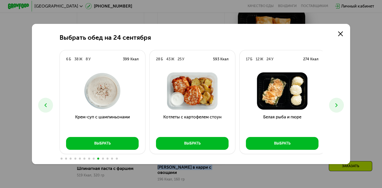
click at [336, 106] on icon at bounding box center [336, 105] width 6 height 6
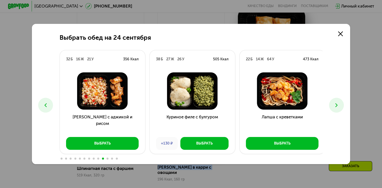
click at [336, 106] on icon at bounding box center [336, 105] width 6 height 6
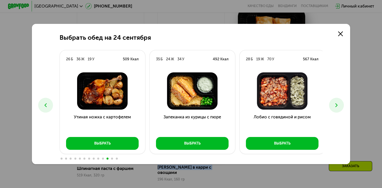
click at [336, 106] on icon at bounding box center [336, 105] width 6 height 6
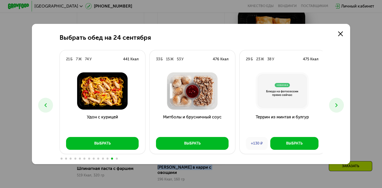
click at [336, 106] on icon at bounding box center [336, 105] width 6 height 6
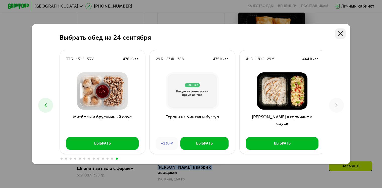
click at [341, 37] on link at bounding box center [340, 33] width 11 height 11
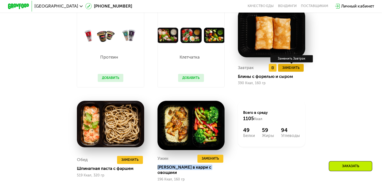
click at [292, 70] on span "Заменить" at bounding box center [290, 67] width 17 height 5
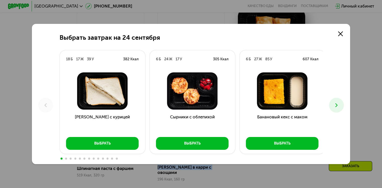
click at [336, 107] on icon at bounding box center [336, 105] width 6 height 6
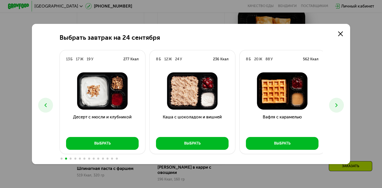
click at [365, 17] on div "Выбрать завтрак на [DATE] Б 17 Ж 39 У 382 Ккал [PERSON_NAME] с курицей Выбрать …" at bounding box center [191, 94] width 382 height 188
click at [340, 33] on icon at bounding box center [340, 33] width 5 height 5
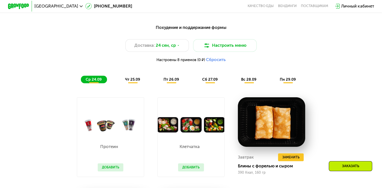
scroll to position [380, 0]
click at [160, 48] on span "24 сен, ср" at bounding box center [166, 45] width 20 height 6
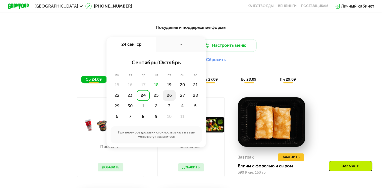
click at [170, 98] on div "26" at bounding box center [169, 95] width 13 height 11
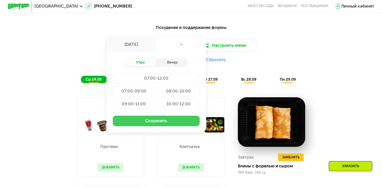
click at [149, 119] on button "Сохранить" at bounding box center [156, 120] width 87 height 11
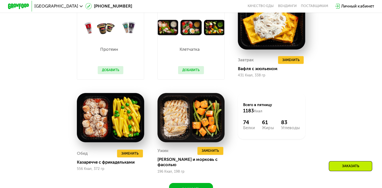
scroll to position [479, 0]
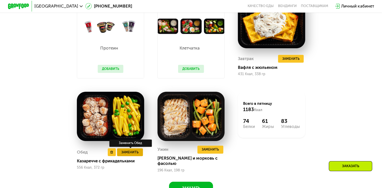
click at [126, 153] on span "Заменить" at bounding box center [129, 151] width 17 height 5
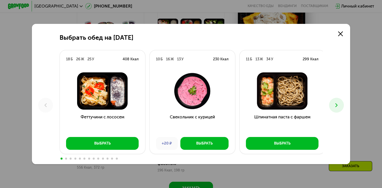
click at [335, 108] on icon at bounding box center [336, 105] width 6 height 6
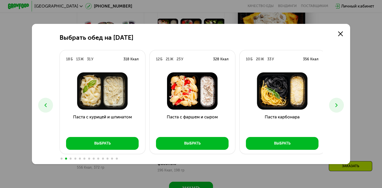
click at [335, 107] on icon at bounding box center [336, 105] width 6 height 6
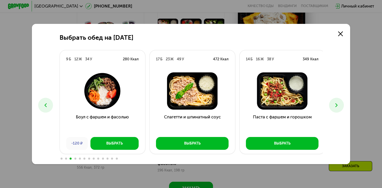
click at [335, 107] on icon at bounding box center [336, 105] width 6 height 6
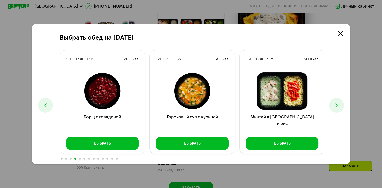
click at [335, 107] on icon at bounding box center [336, 105] width 6 height 6
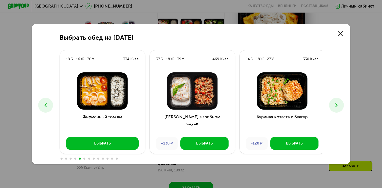
click at [335, 107] on icon at bounding box center [336, 105] width 6 height 6
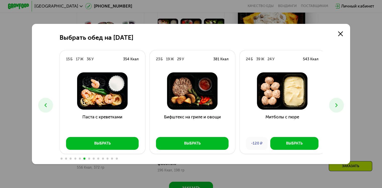
click at [335, 107] on icon at bounding box center [336, 105] width 6 height 6
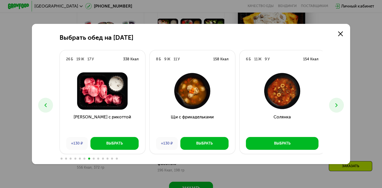
click at [335, 107] on icon at bounding box center [336, 105] width 6 height 6
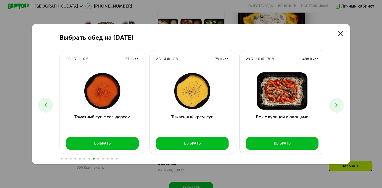
click at [335, 107] on icon at bounding box center [336, 105] width 6 height 6
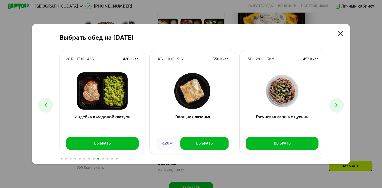
click at [335, 107] on icon at bounding box center [336, 105] width 6 height 6
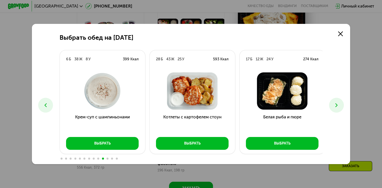
click at [335, 107] on icon at bounding box center [336, 105] width 6 height 6
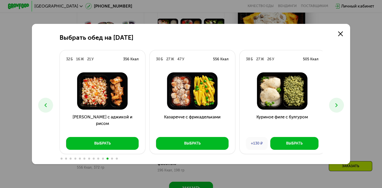
click at [335, 107] on icon at bounding box center [336, 105] width 6 height 6
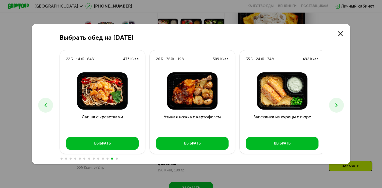
click at [335, 107] on icon at bounding box center [336, 105] width 6 height 6
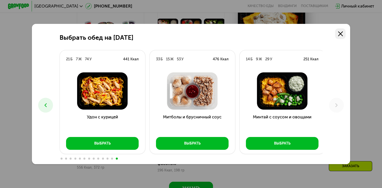
click at [343, 31] on use at bounding box center [340, 33] width 5 height 5
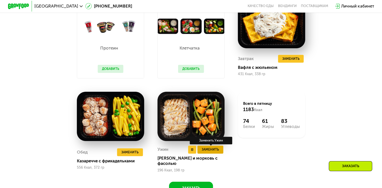
click at [216, 152] on span "Заменить" at bounding box center [210, 149] width 17 height 5
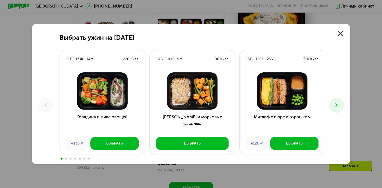
click at [332, 106] on button at bounding box center [336, 105] width 15 height 15
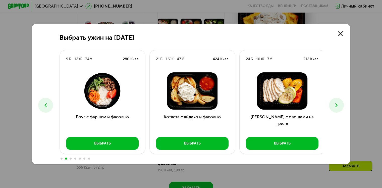
click at [332, 106] on button at bounding box center [336, 105] width 15 height 15
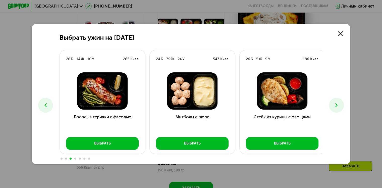
click at [332, 106] on button at bounding box center [336, 105] width 15 height 15
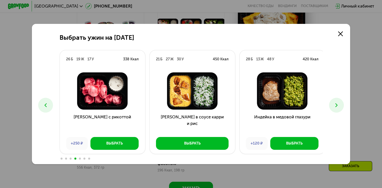
click at [332, 106] on button at bounding box center [336, 105] width 15 height 15
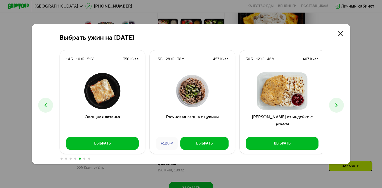
click at [332, 106] on button at bounding box center [336, 105] width 15 height 15
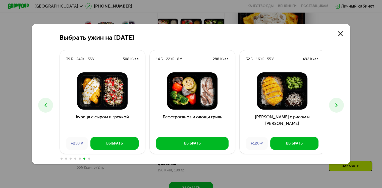
click at [332, 106] on button at bounding box center [336, 105] width 15 height 15
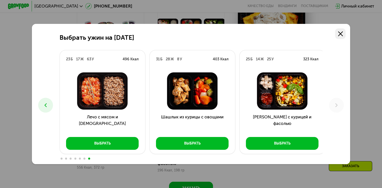
click at [343, 31] on use at bounding box center [340, 33] width 5 height 5
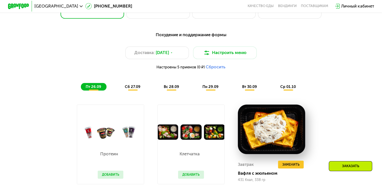
scroll to position [373, 0]
click at [163, 54] on span "[DATE]" at bounding box center [162, 52] width 13 height 6
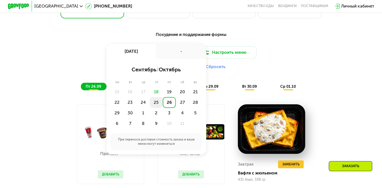
click at [156, 104] on div "25" at bounding box center [156, 102] width 13 height 11
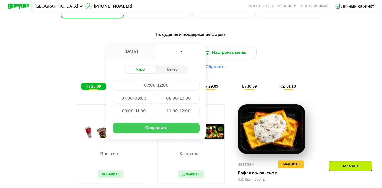
click at [149, 131] on button "Сохранить" at bounding box center [156, 127] width 87 height 11
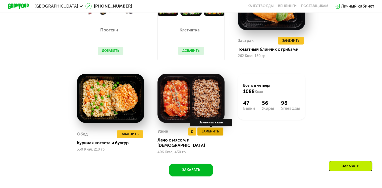
scroll to position [498, 0]
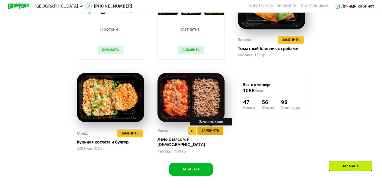
click at [206, 133] on span "Заменить" at bounding box center [210, 130] width 17 height 5
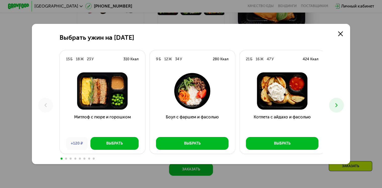
click at [337, 106] on use at bounding box center [336, 105] width 2 height 4
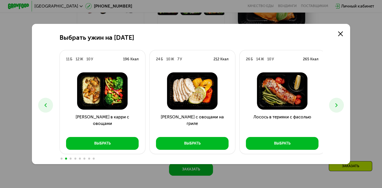
click at [337, 106] on use at bounding box center [336, 105] width 2 height 4
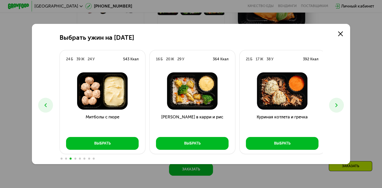
click at [337, 106] on use at bounding box center [336, 105] width 2 height 4
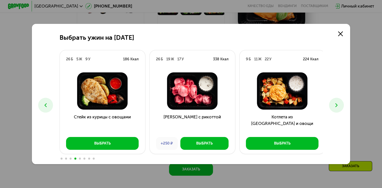
click at [337, 106] on use at bounding box center [336, 105] width 2 height 4
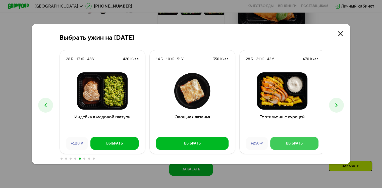
click at [282, 145] on button "Выбрать" at bounding box center [294, 143] width 48 height 13
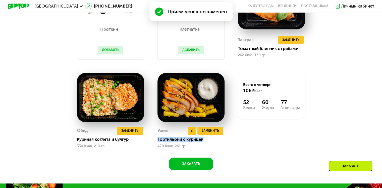
drag, startPoint x: 158, startPoint y: 144, endPoint x: 205, endPoint y: 145, distance: 47.4
click at [205, 142] on div "Тортильони с курицей" at bounding box center [192, 139] width 71 height 5
copy div "Тортильони с курицей"
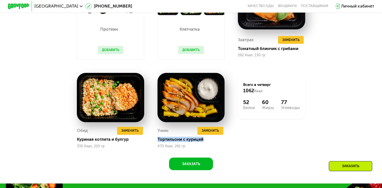
click at [41, 52] on div "Похудение и поддержание формы Доставка: [DATE] Настроить меню Настроены 5 прием…" at bounding box center [191, 37] width 327 height 267
